Goal: Navigation & Orientation: Find specific page/section

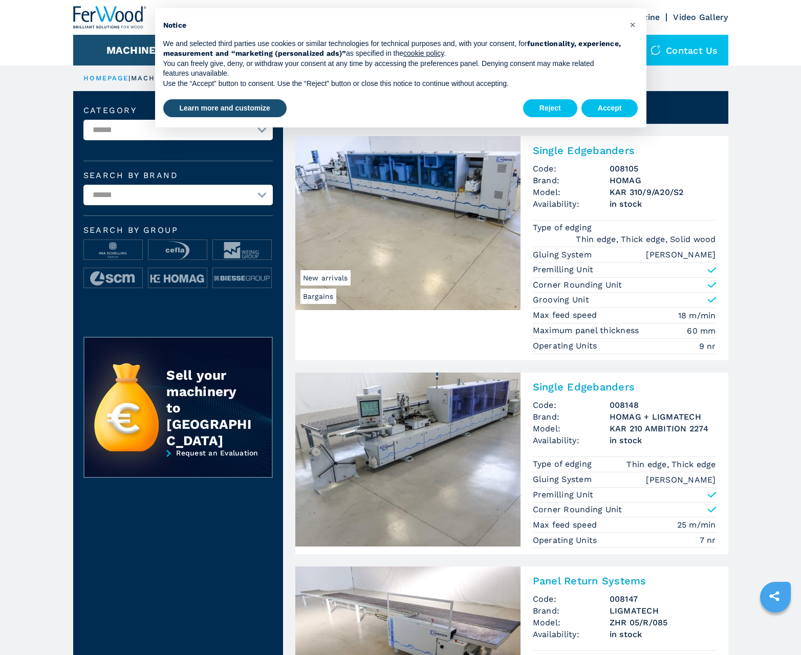
click at [610, 108] on button "Accept" at bounding box center [610, 108] width 57 height 18
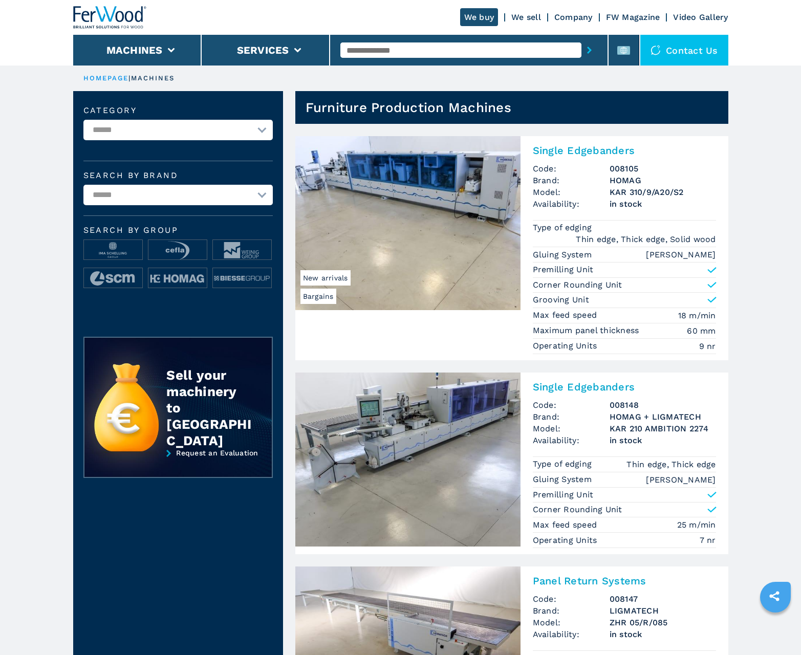
scroll to position [1024, 0]
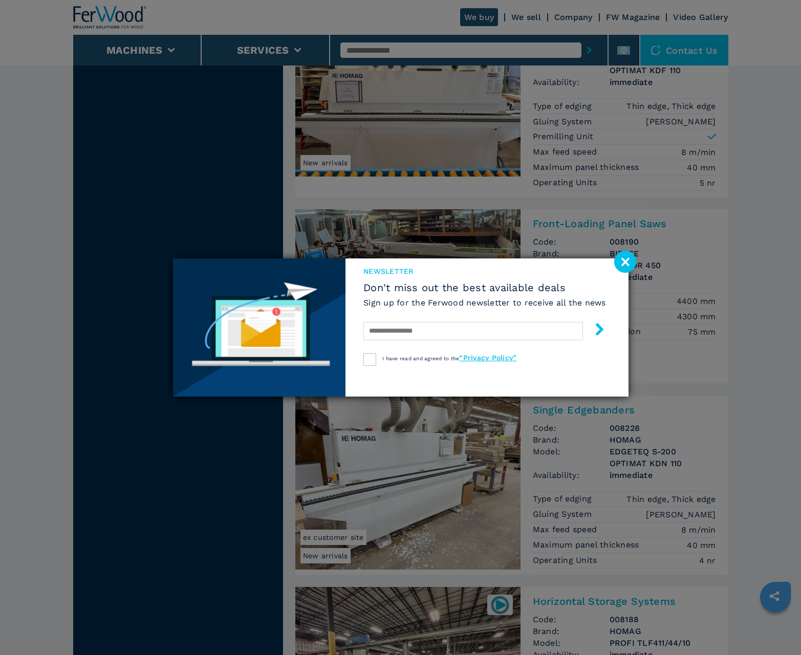
click at [625, 262] on image at bounding box center [625, 262] width 22 height 22
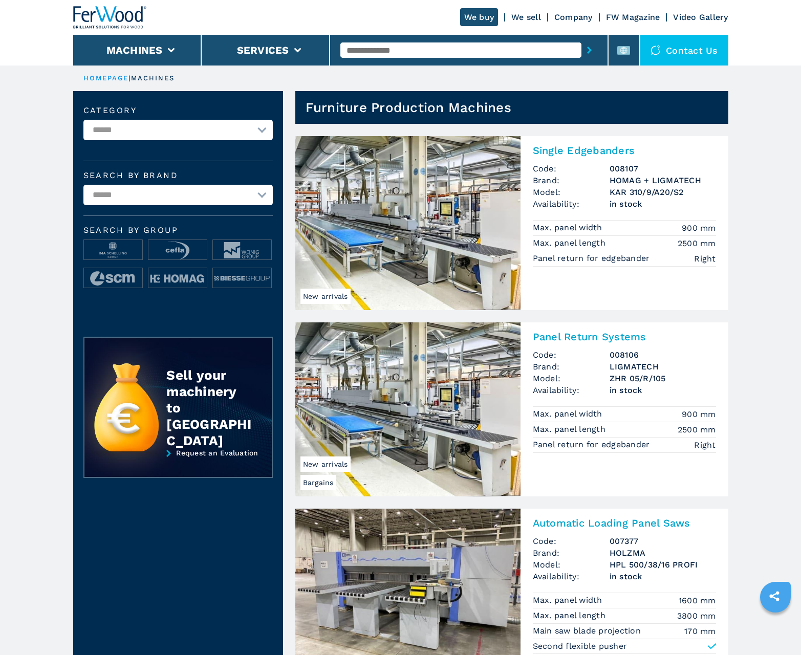
scroll to position [1024, 0]
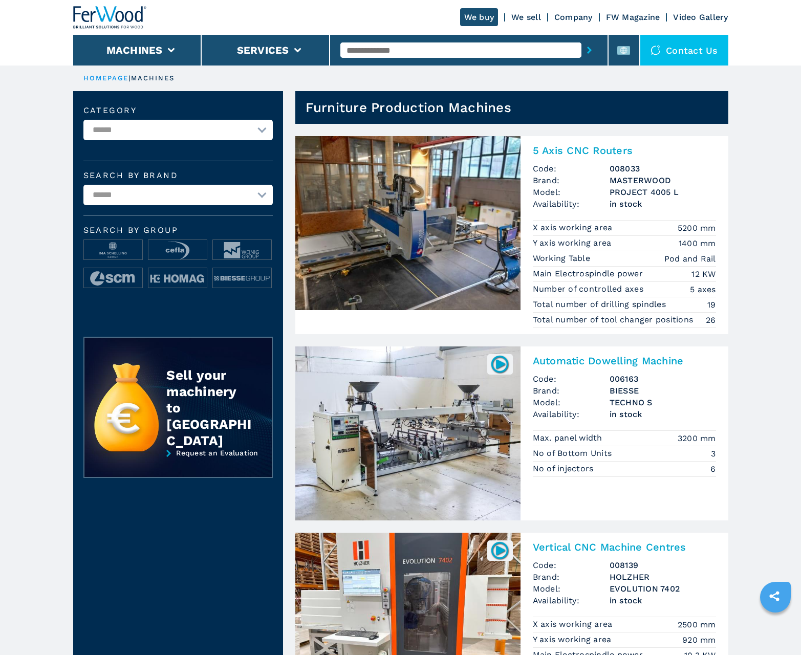
scroll to position [1024, 0]
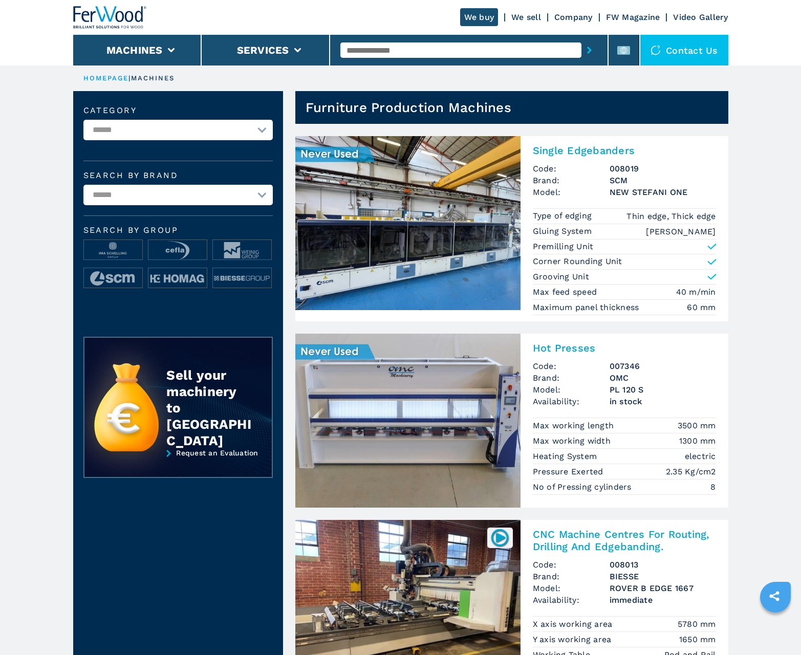
scroll to position [1024, 0]
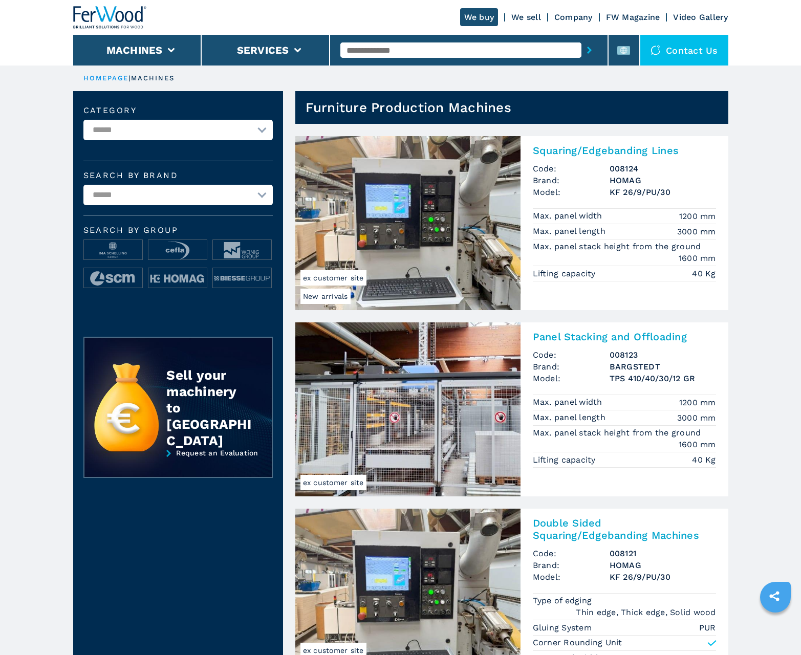
scroll to position [1024, 0]
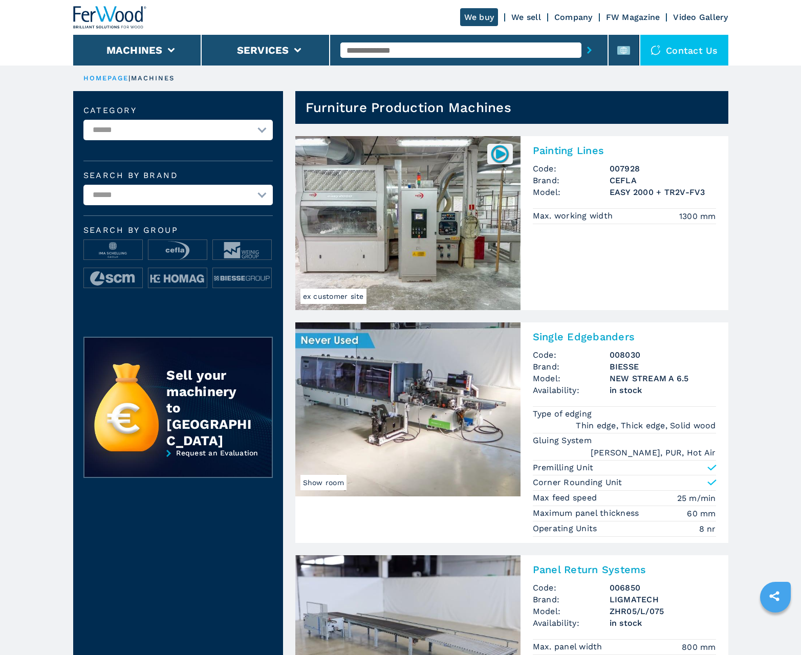
scroll to position [1024, 0]
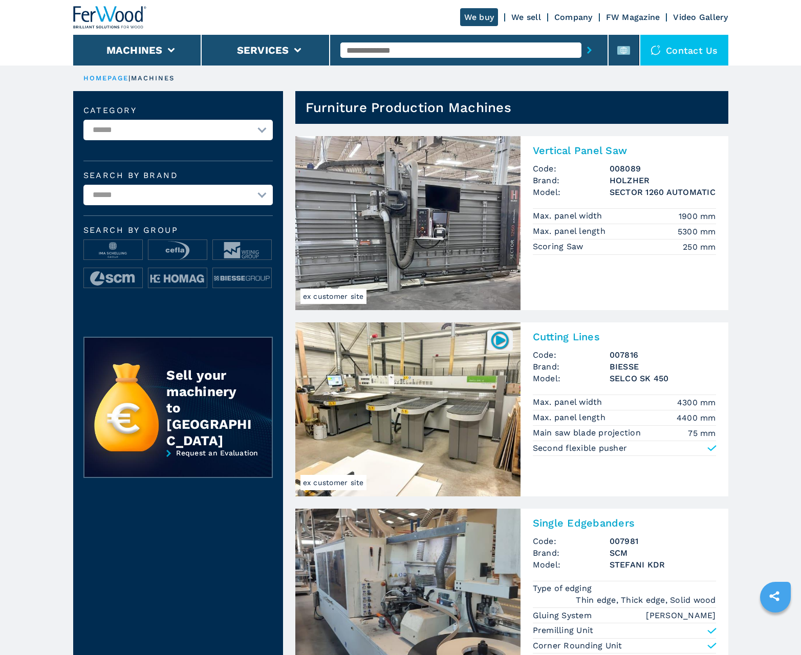
scroll to position [1024, 0]
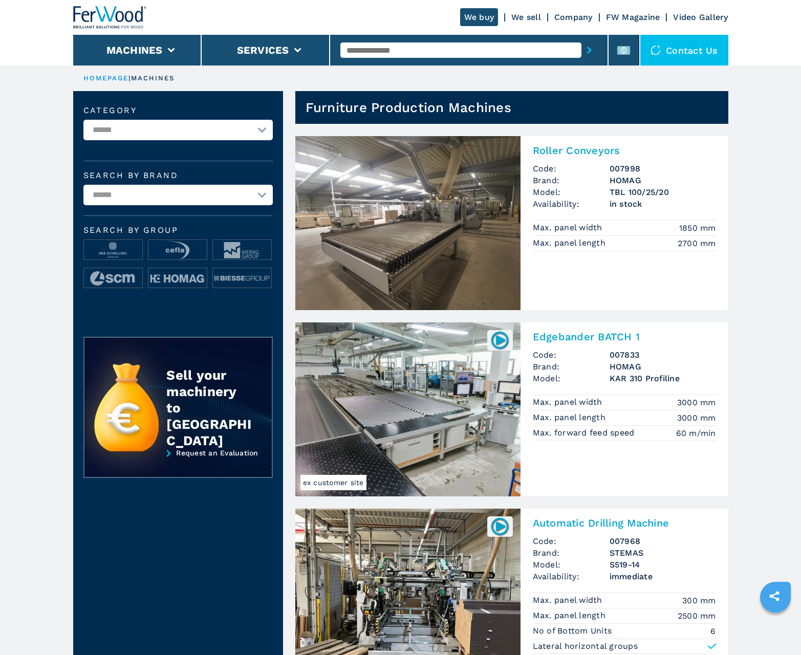
scroll to position [1024, 0]
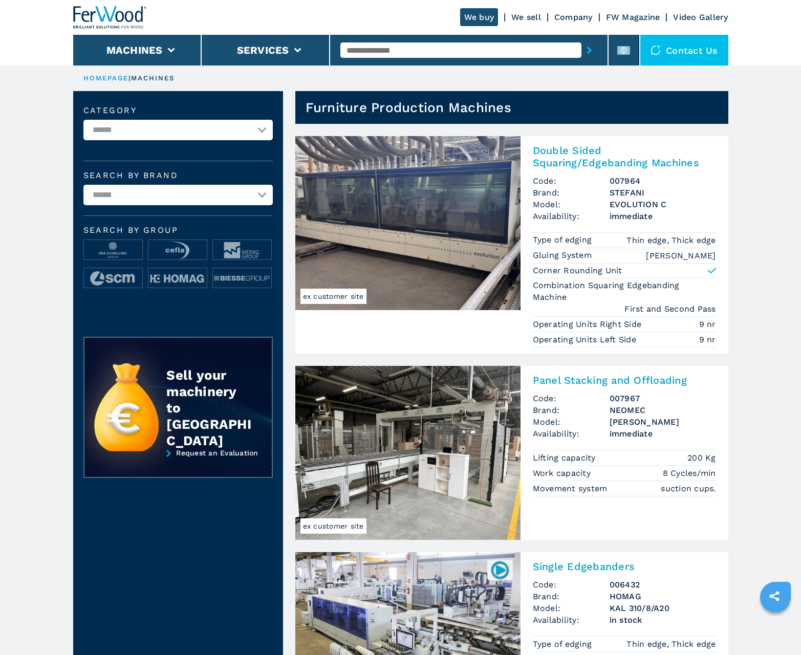
scroll to position [1024, 0]
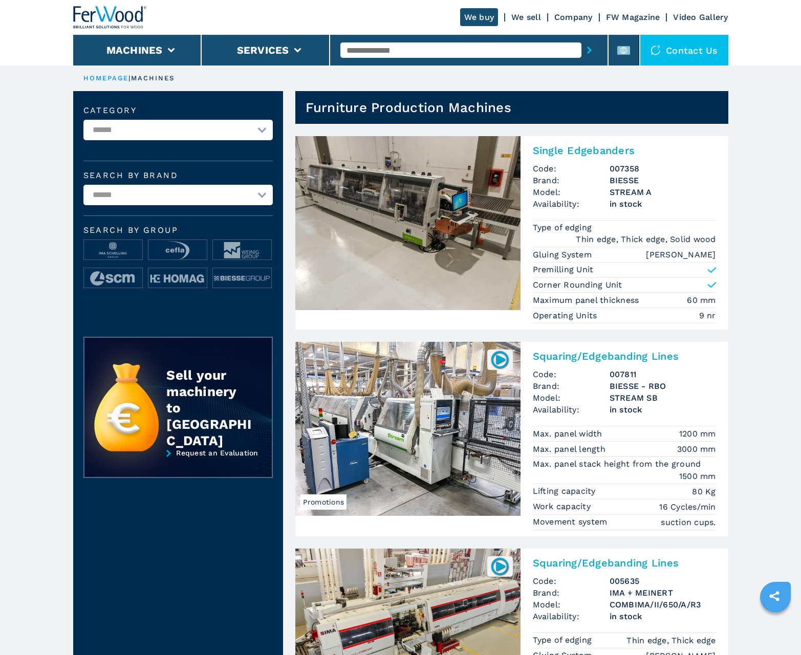
scroll to position [1024, 0]
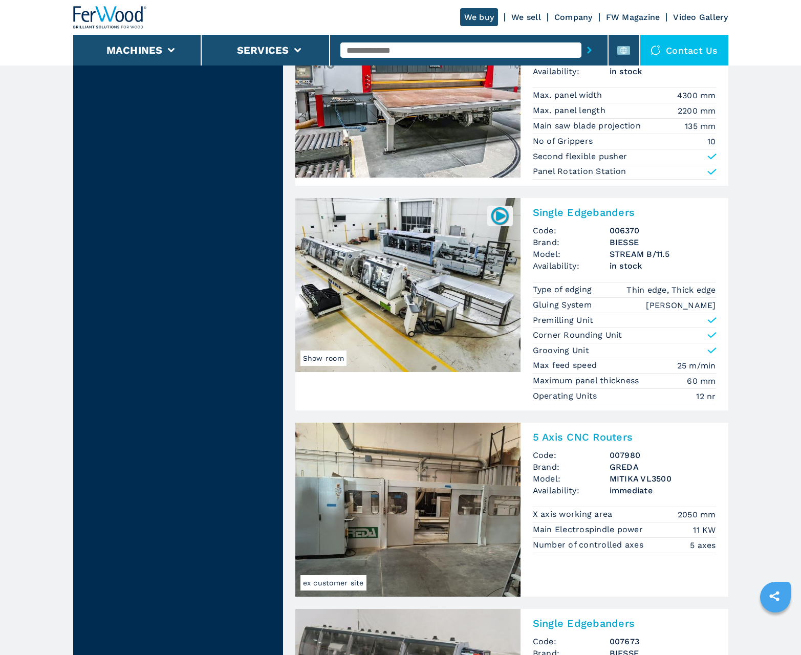
scroll to position [2048, 0]
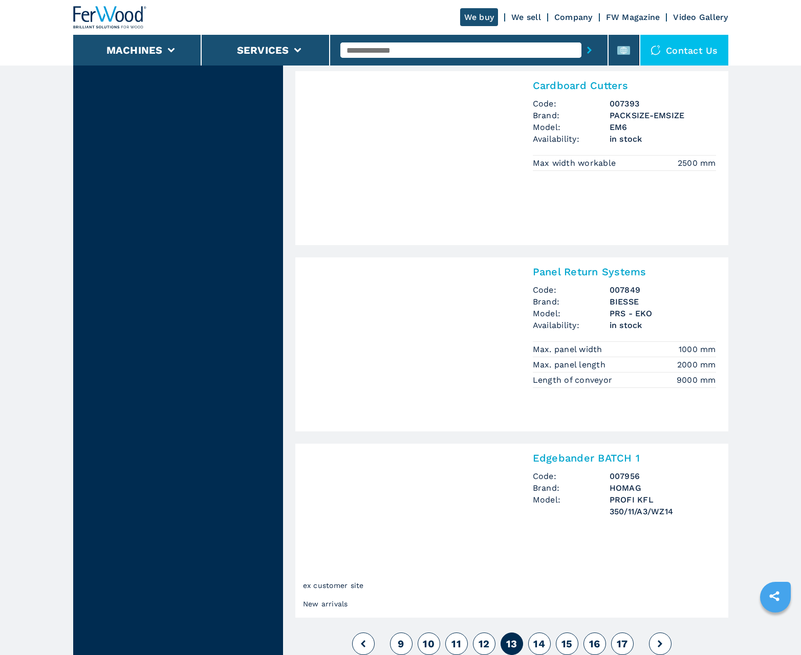
click at [539, 644] on span "14" at bounding box center [540, 644] width 12 height 12
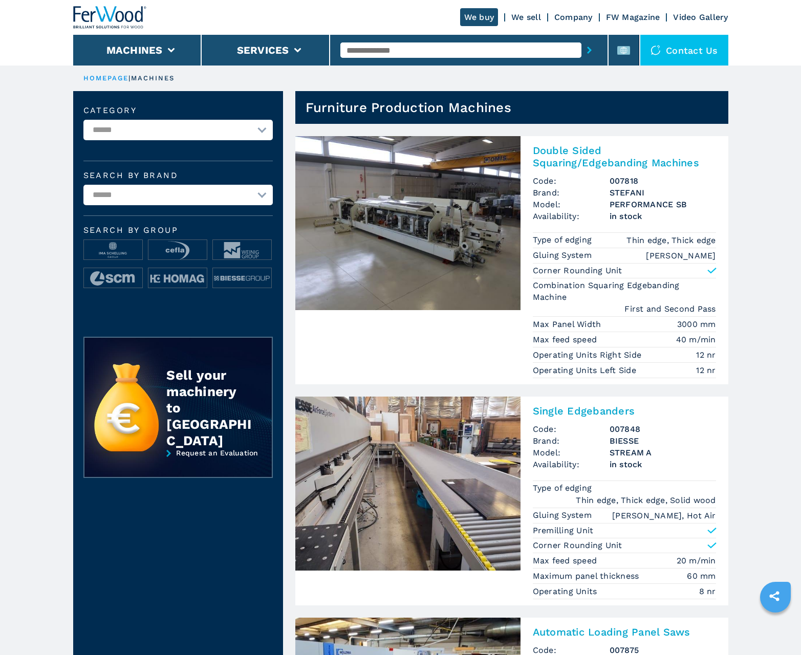
scroll to position [1024, 0]
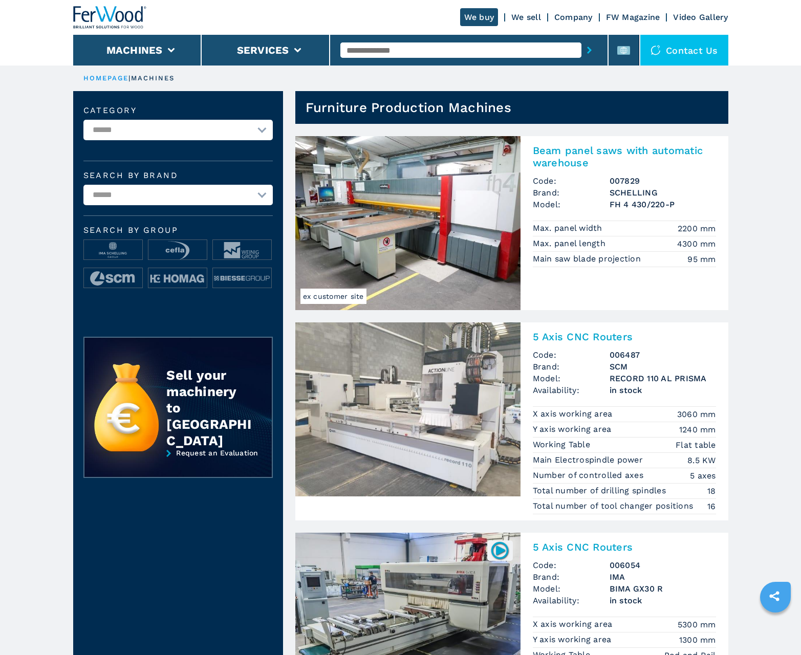
scroll to position [1024, 0]
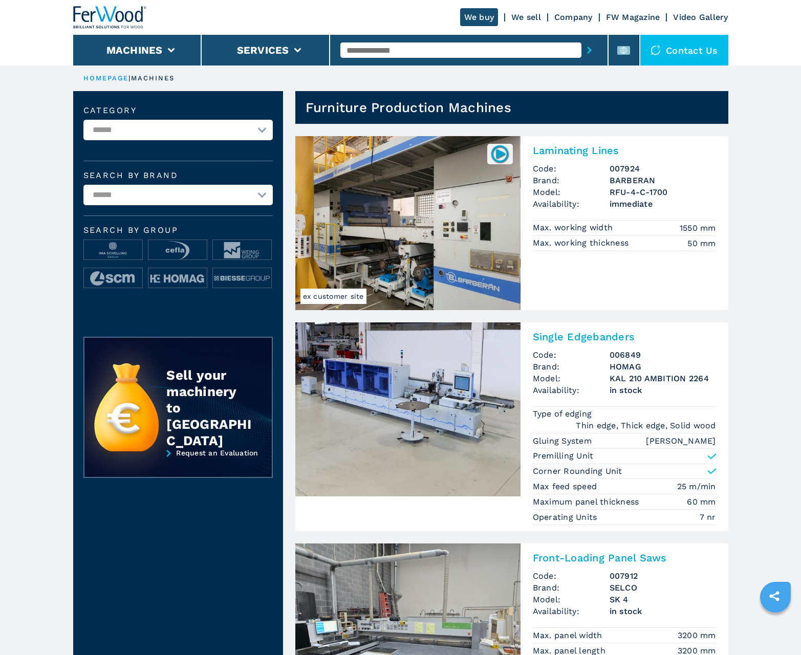
scroll to position [1024, 0]
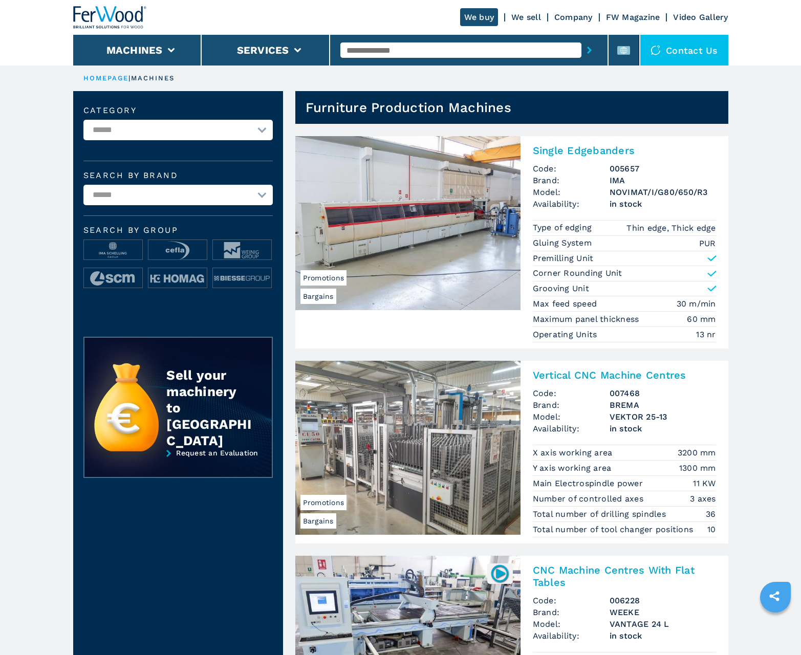
scroll to position [1024, 0]
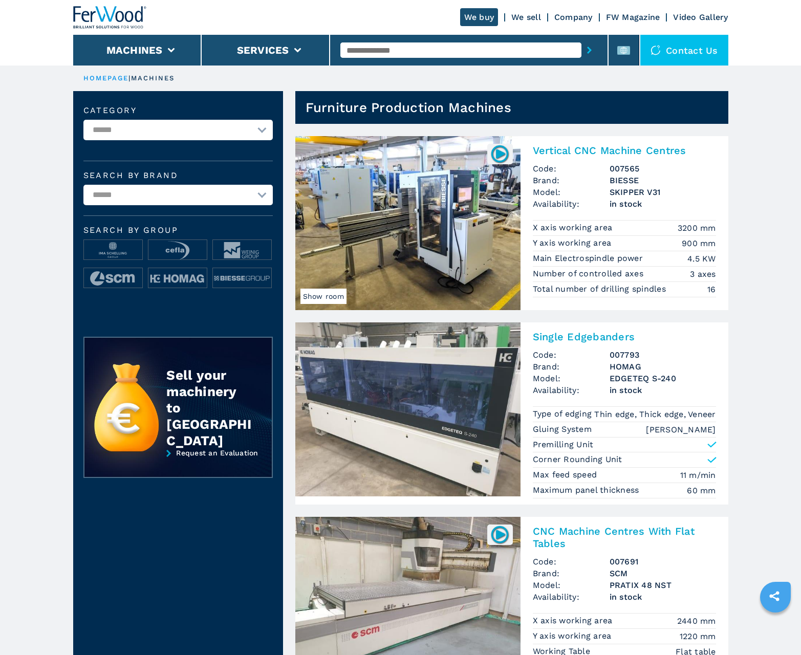
scroll to position [1024, 0]
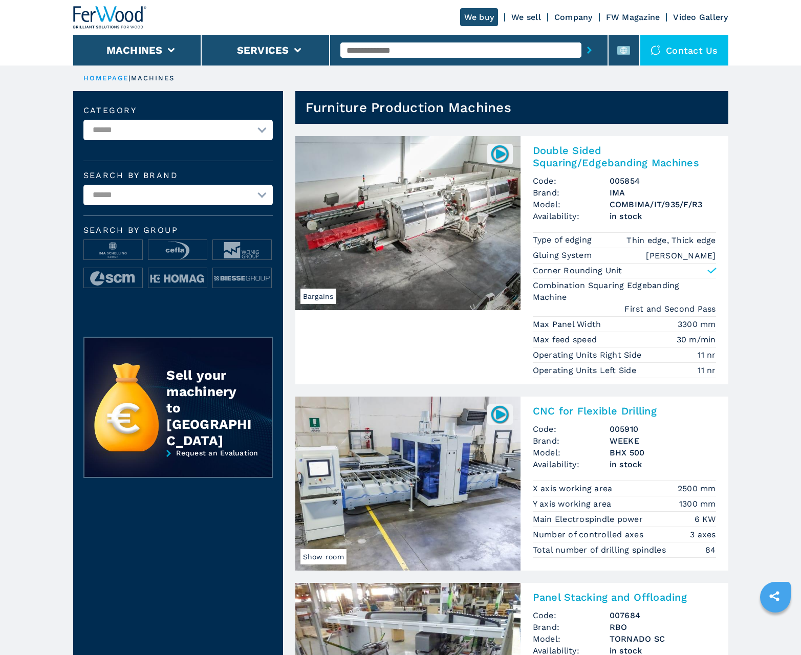
scroll to position [1024, 0]
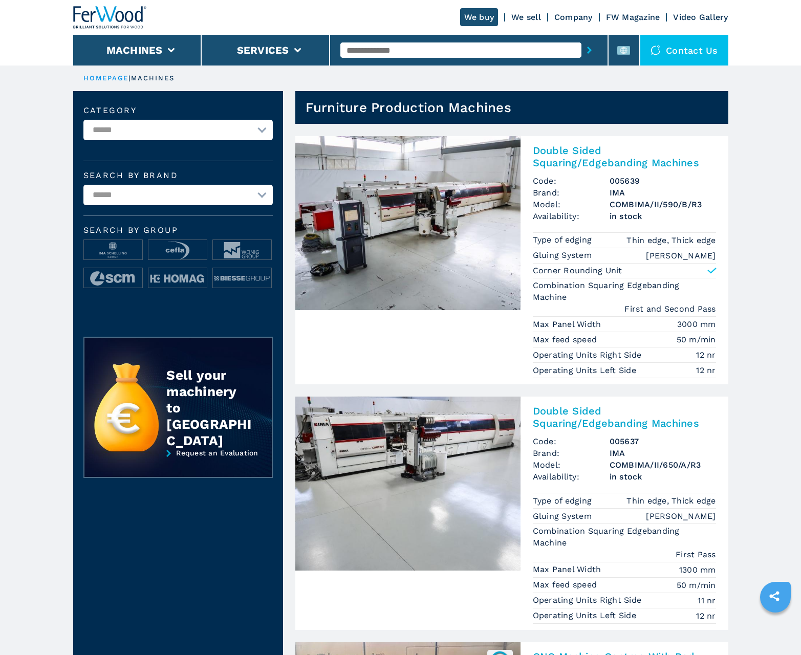
scroll to position [1024, 0]
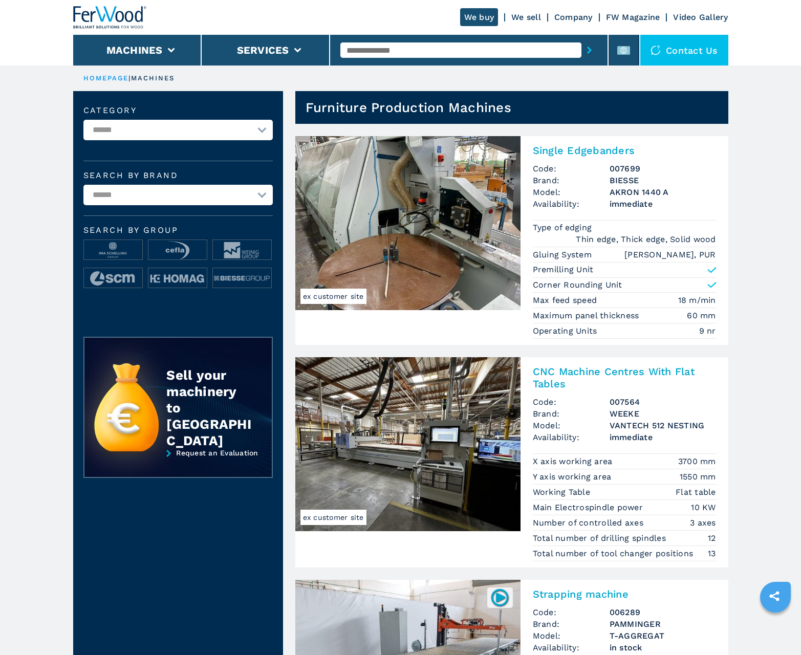
scroll to position [1024, 0]
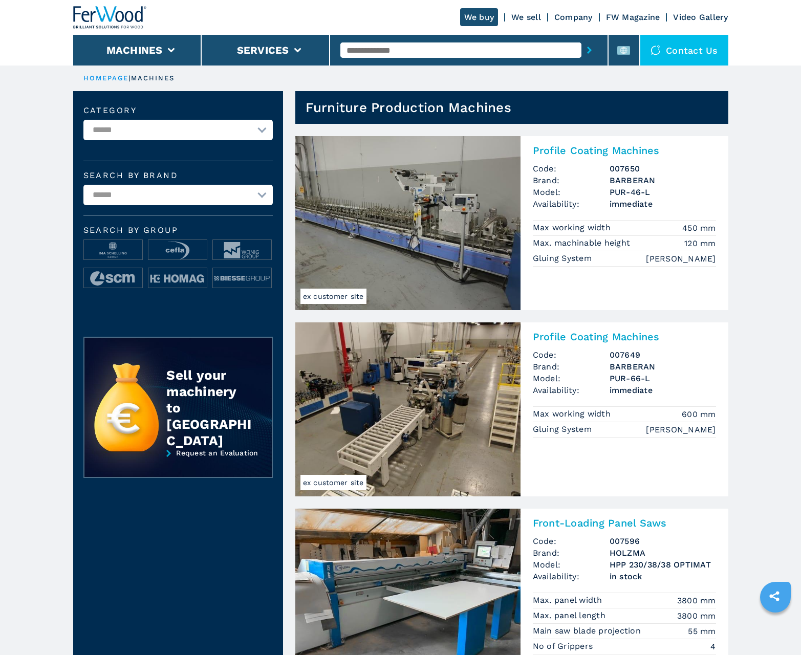
scroll to position [1024, 0]
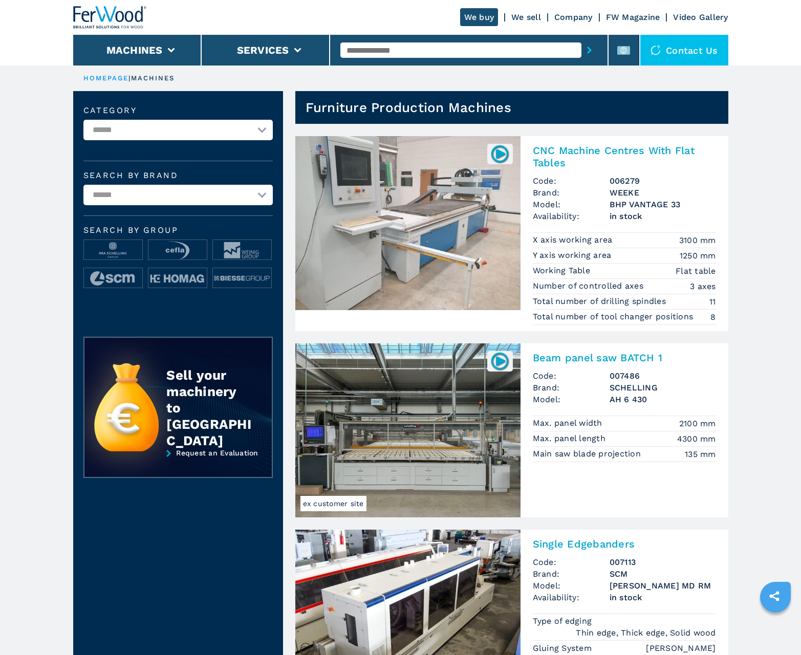
scroll to position [1024, 0]
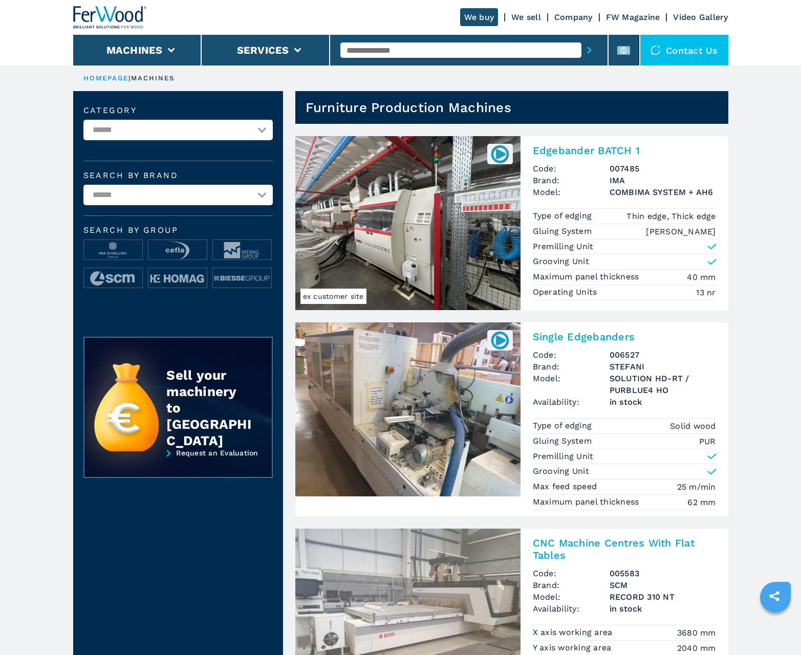
scroll to position [1024, 0]
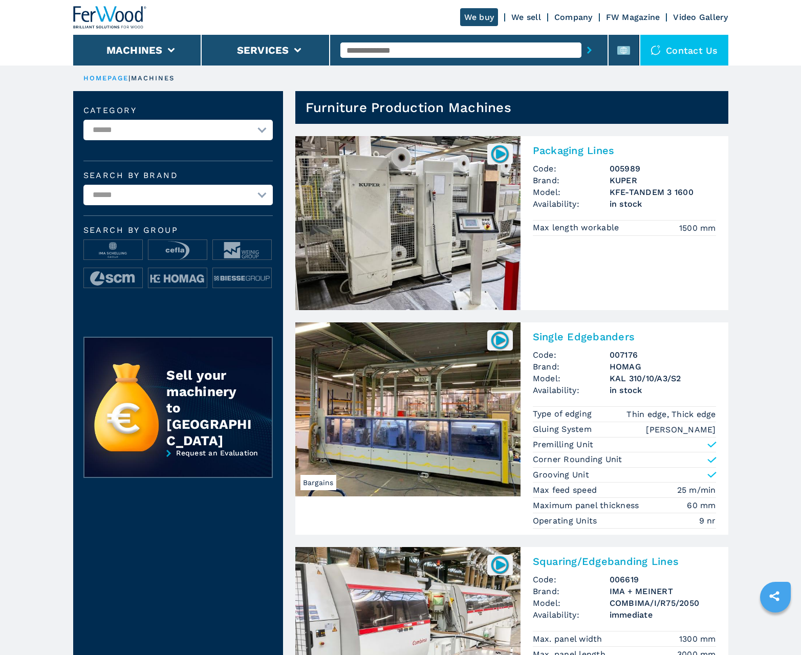
scroll to position [1024, 0]
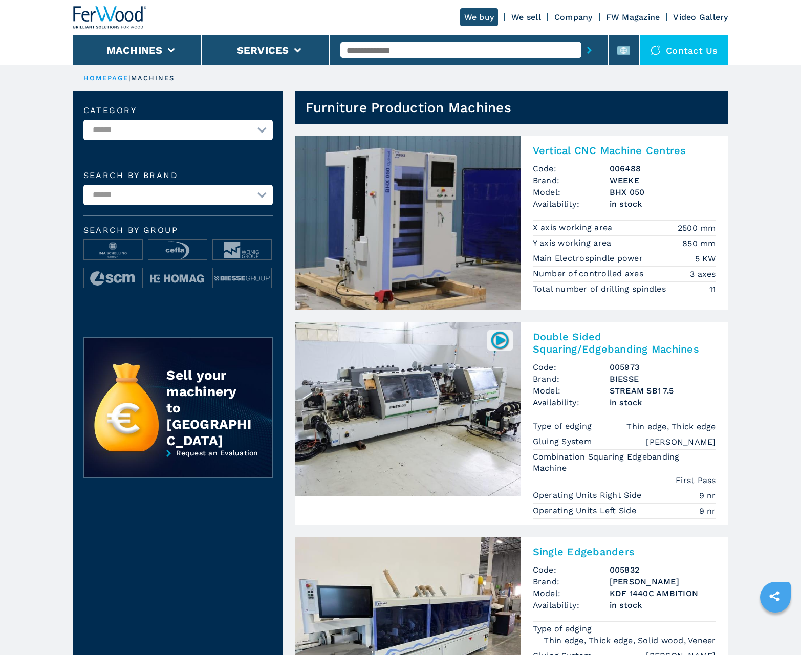
scroll to position [1024, 0]
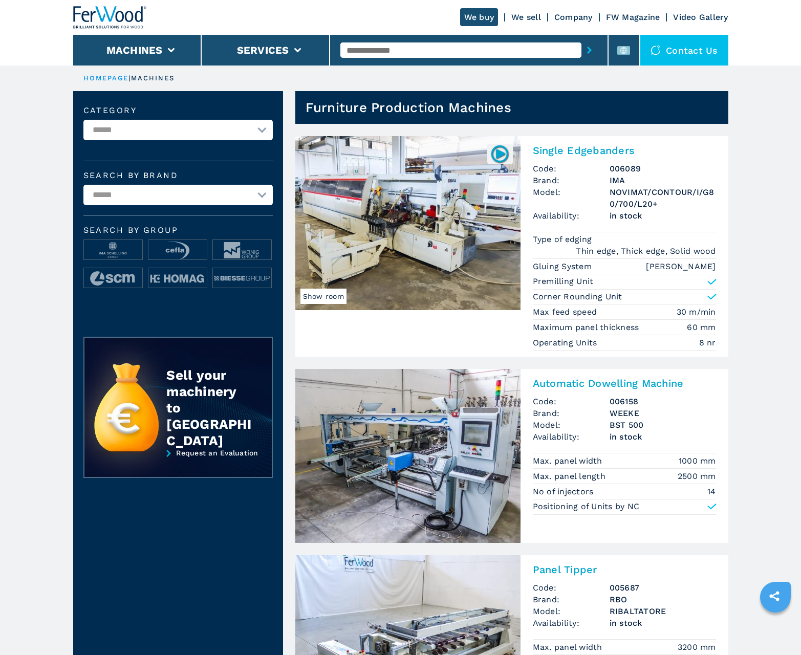
scroll to position [1024, 0]
